Goal: Entertainment & Leisure: Browse casually

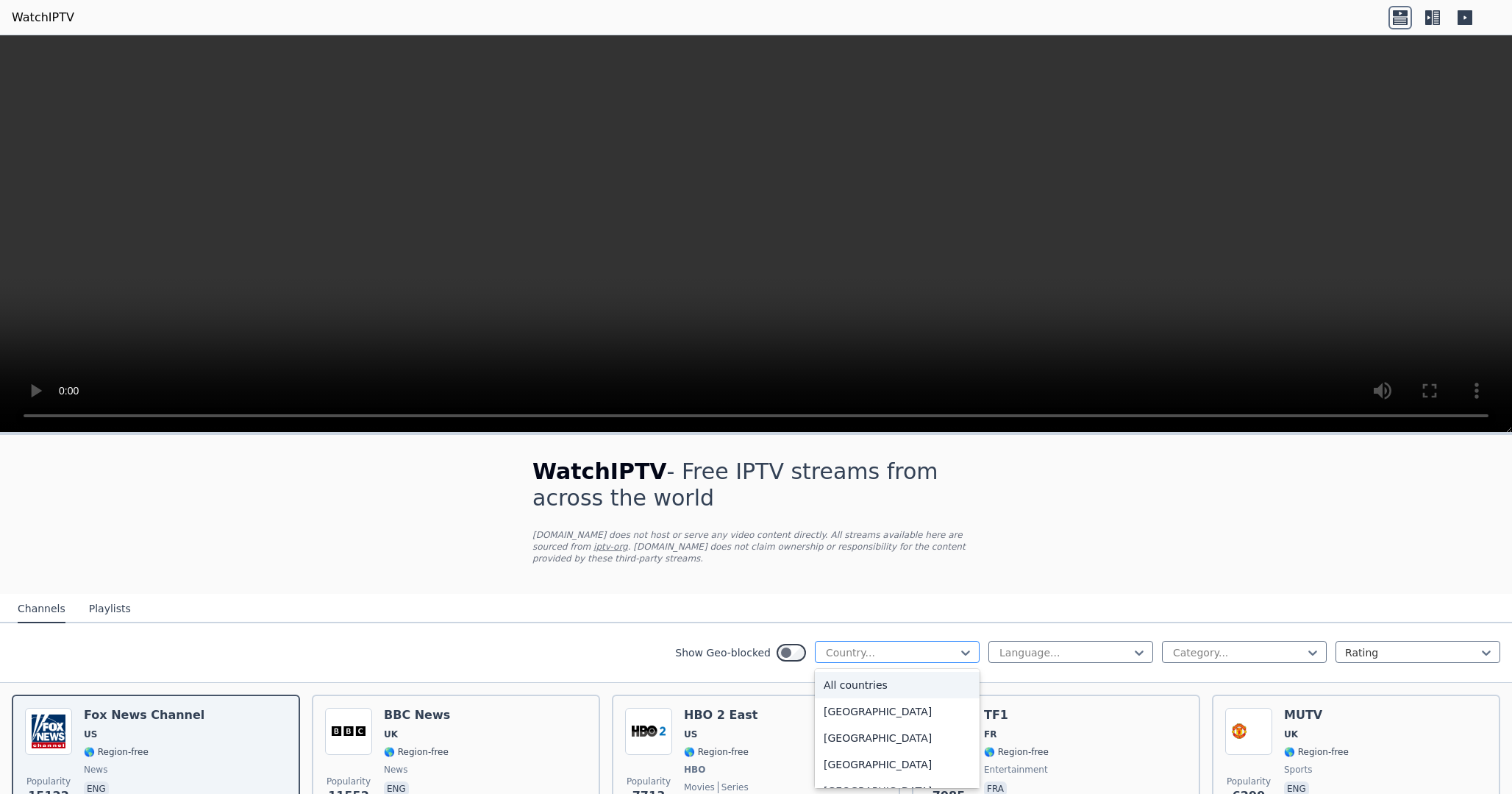
click at [941, 650] on div at bounding box center [892, 653] width 134 height 15
type input "****"
click at [904, 684] on div "[GEOGRAPHIC_DATA]" at bounding box center [897, 685] width 165 height 26
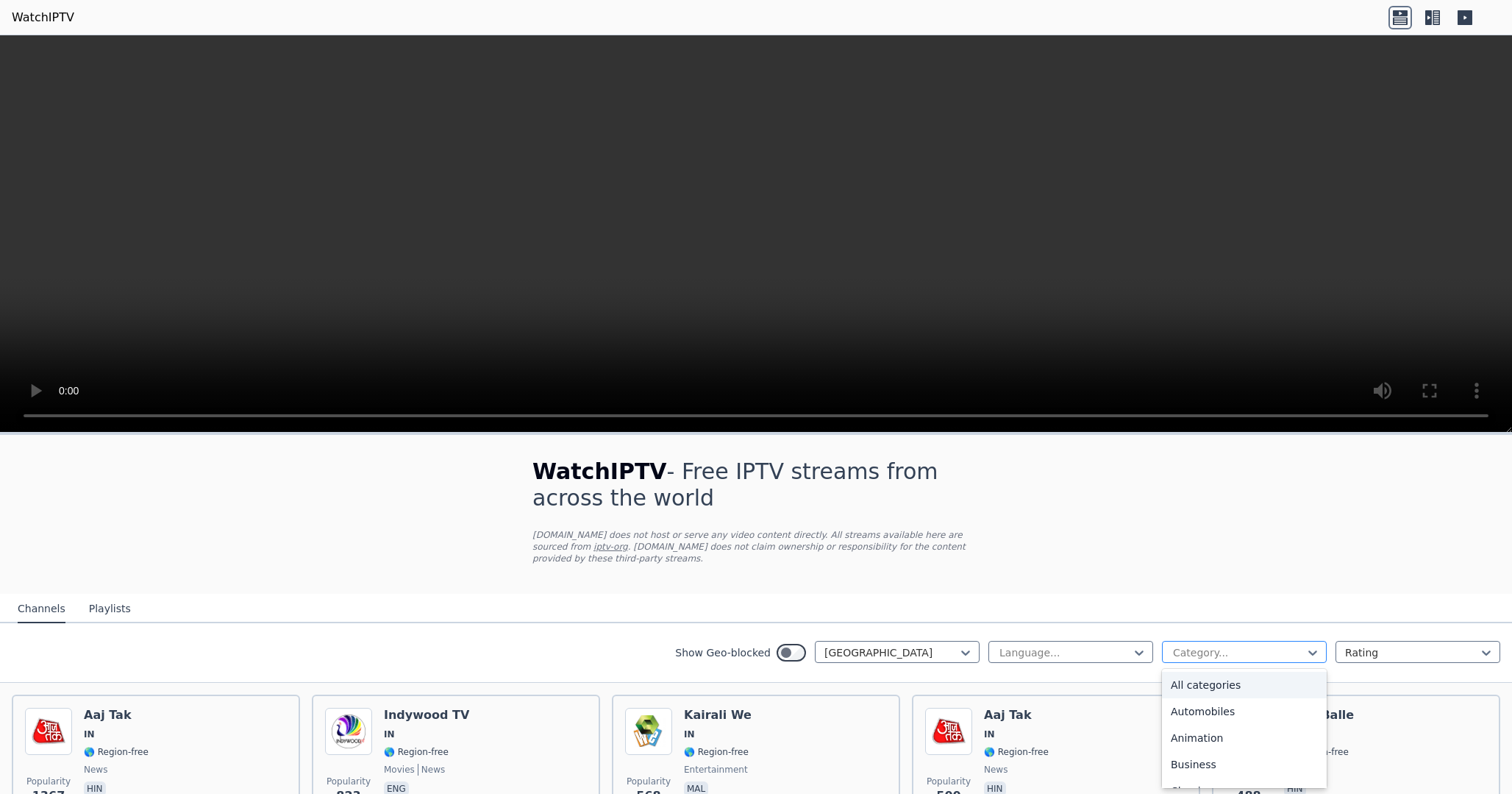
click at [1226, 654] on div at bounding box center [1239, 653] width 134 height 15
click at [1196, 747] on div "Sports" at bounding box center [1244, 741] width 165 height 26
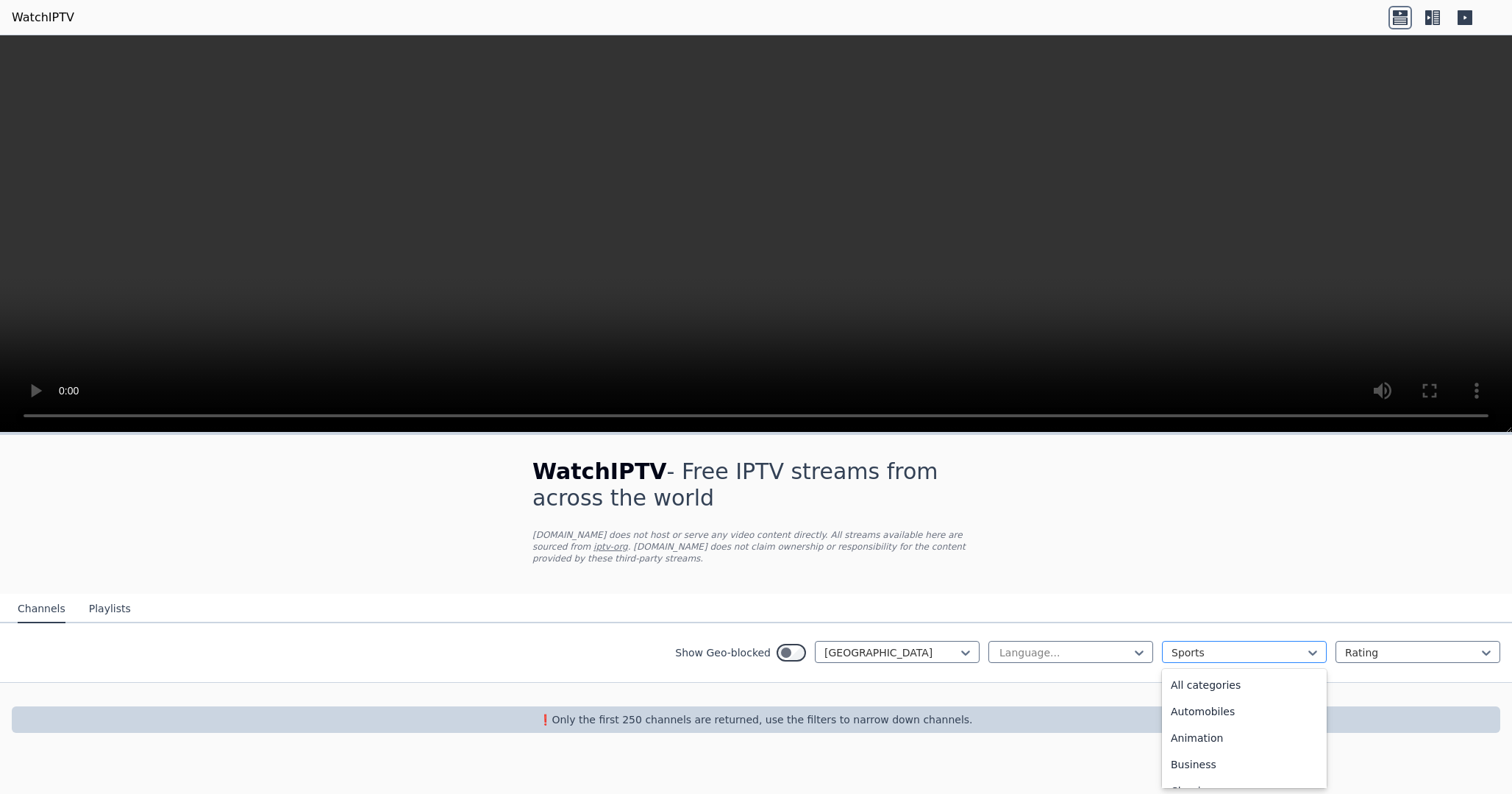
click at [1243, 651] on div at bounding box center [1239, 653] width 134 height 15
click at [1254, 652] on div at bounding box center [1239, 653] width 134 height 15
click at [1110, 652] on div at bounding box center [1065, 653] width 134 height 15
click at [825, 690] on div at bounding box center [756, 694] width 1512 height 24
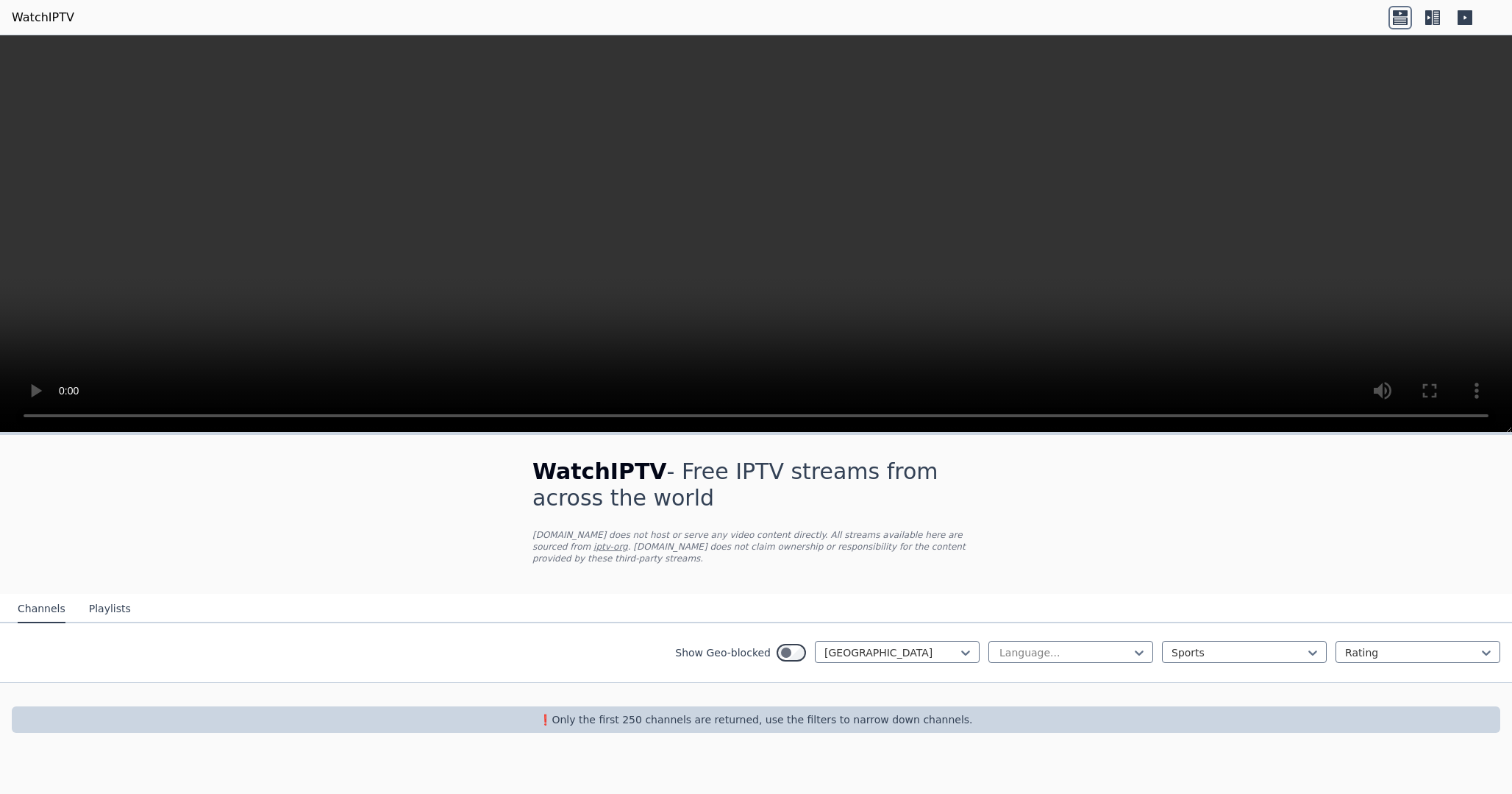
click at [106, 604] on button "Playlists" at bounding box center [109, 609] width 42 height 28
